Goal: Transaction & Acquisition: Purchase product/service

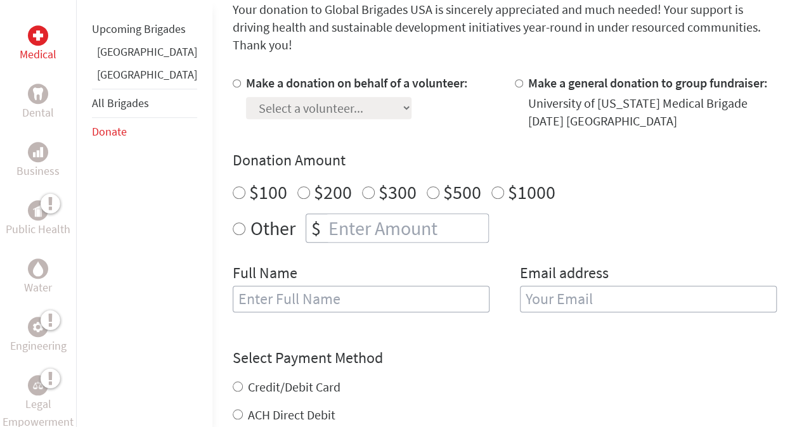
scroll to position [380, 0]
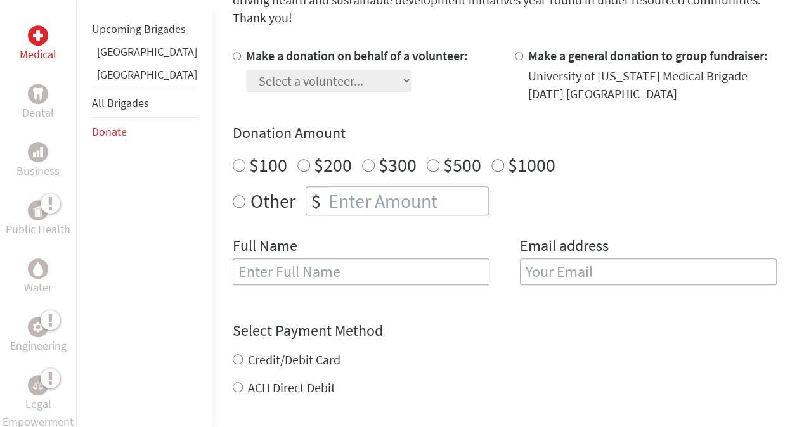
click at [250, 188] on label "Other" at bounding box center [272, 200] width 45 height 29
click at [233, 195] on input "Other" at bounding box center [239, 201] width 13 height 13
radio input "true"
click at [326, 188] on input "number" at bounding box center [407, 201] width 162 height 28
type input "50"
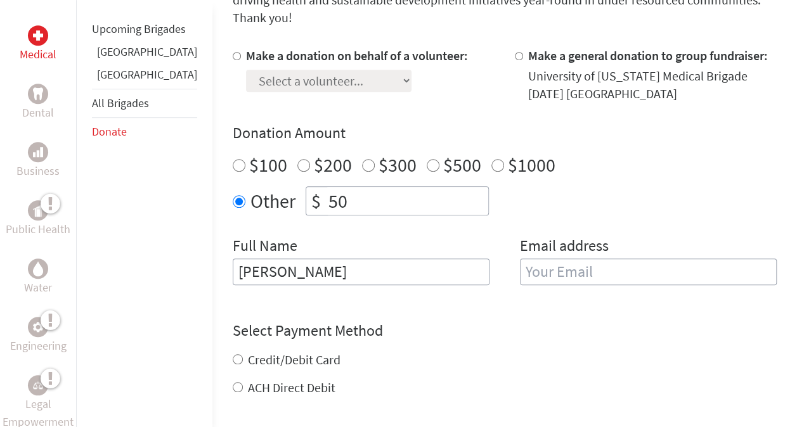
type input "[PERSON_NAME]"
type input "W"
click at [404, 259] on input "[PERSON_NAME]" at bounding box center [361, 272] width 257 height 27
type input "[PERSON_NAME]"
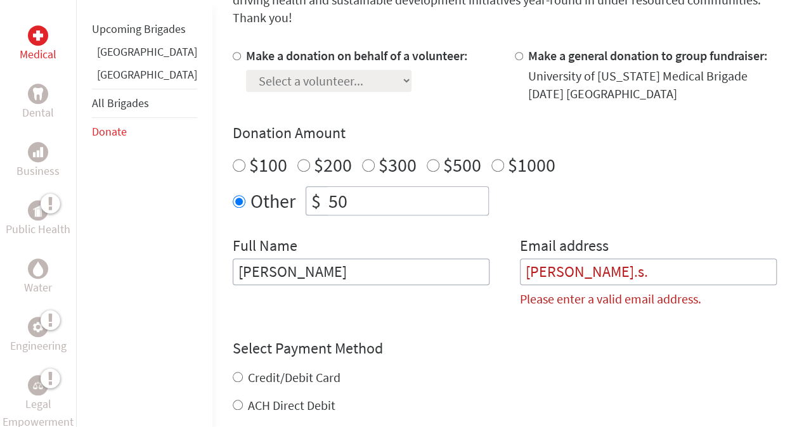
type input "[PERSON_NAME][EMAIL_ADDRESS][PERSON_NAME][DOMAIN_NAME]"
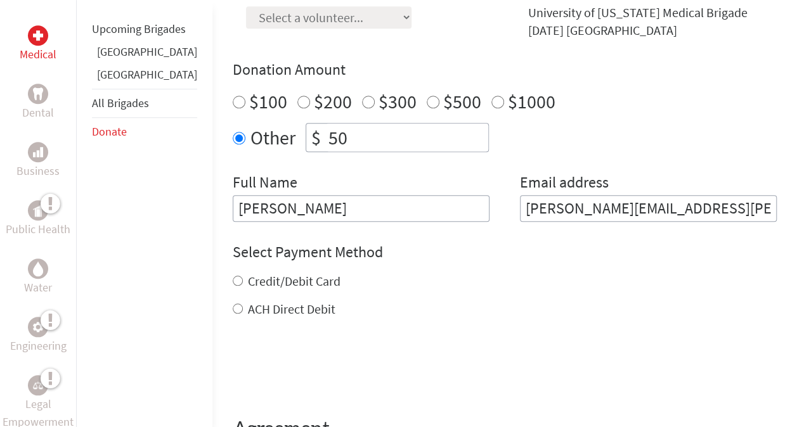
click at [248, 273] on label "Credit/Debit Card" at bounding box center [294, 281] width 93 height 16
click at [236, 276] on input "Credit/Debit Card" at bounding box center [238, 281] width 10 height 10
radio input "true"
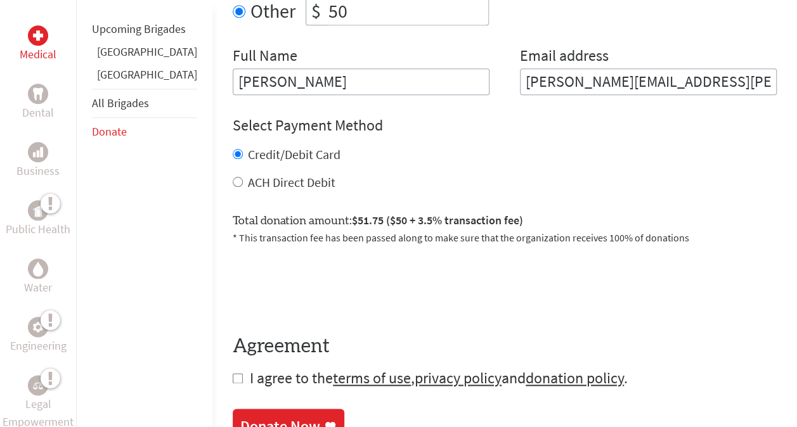
scroll to position [634, 0]
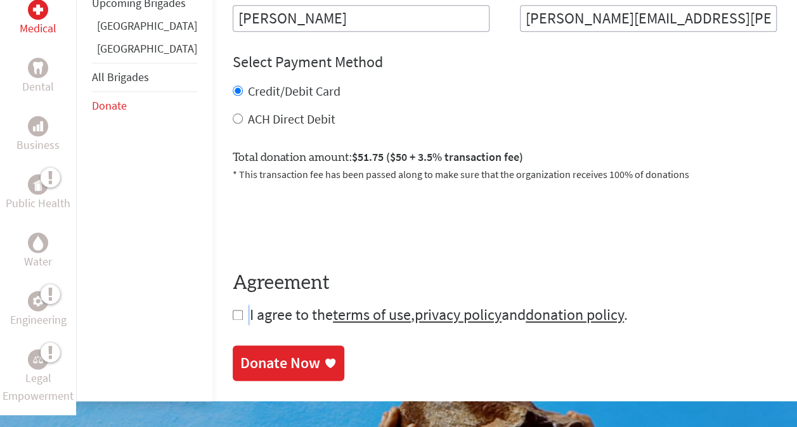
click at [233, 305] on form "Make a donation on behalf of a volunteer: Select a volunteer... [PERSON_NAME] […" at bounding box center [505, 59] width 544 height 532
click at [233, 310] on input "checkbox" at bounding box center [238, 315] width 10 height 10
checkbox input "true"
click at [240, 354] on div "Donate Now" at bounding box center [280, 364] width 80 height 20
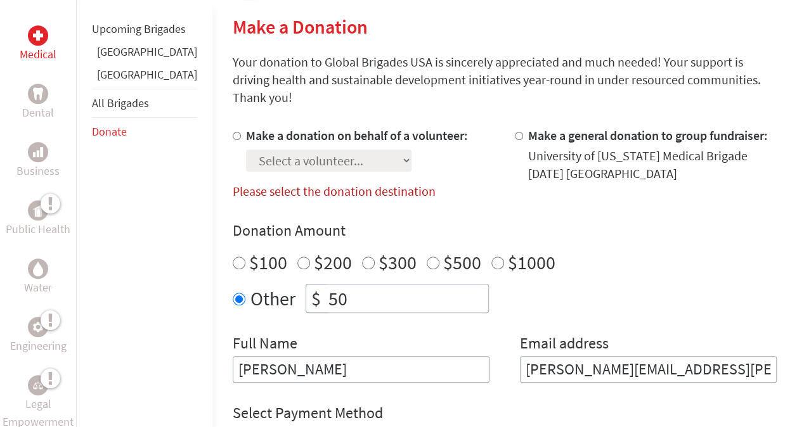
scroll to position [283, 0]
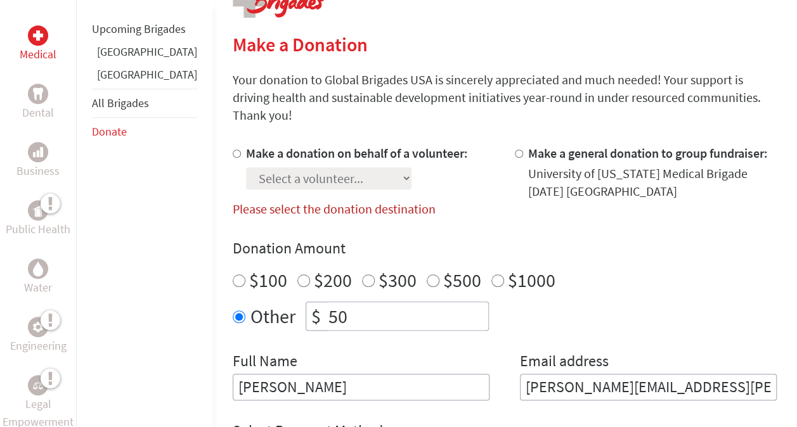
click at [233, 144] on div at bounding box center [239, 172] width 13 height 56
